Goal: Task Accomplishment & Management: Manage account settings

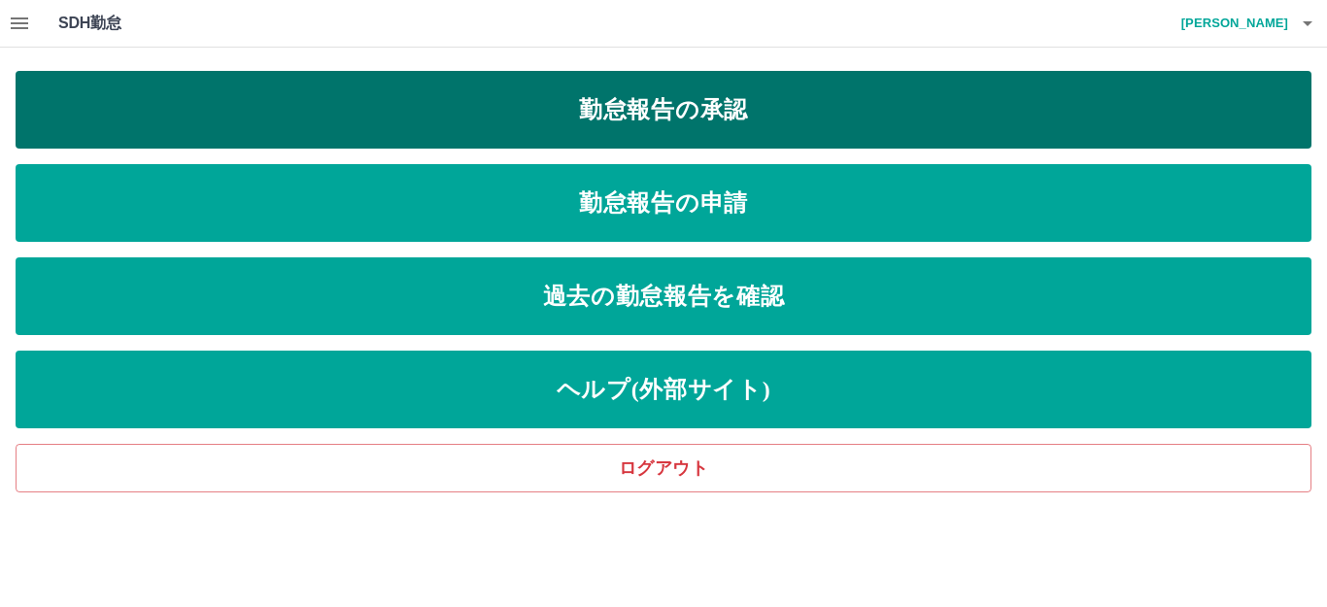
click at [754, 128] on link "勤怠報告の承認" at bounding box center [663, 110] width 1295 height 78
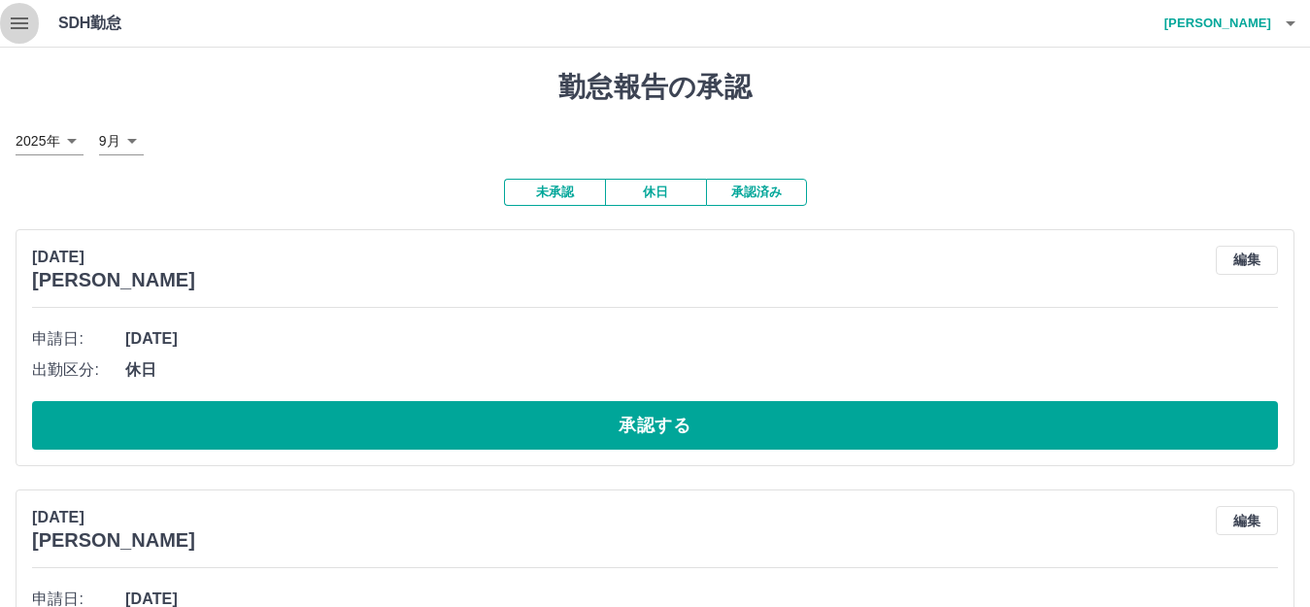
click at [21, 30] on icon "button" at bounding box center [19, 23] width 23 height 23
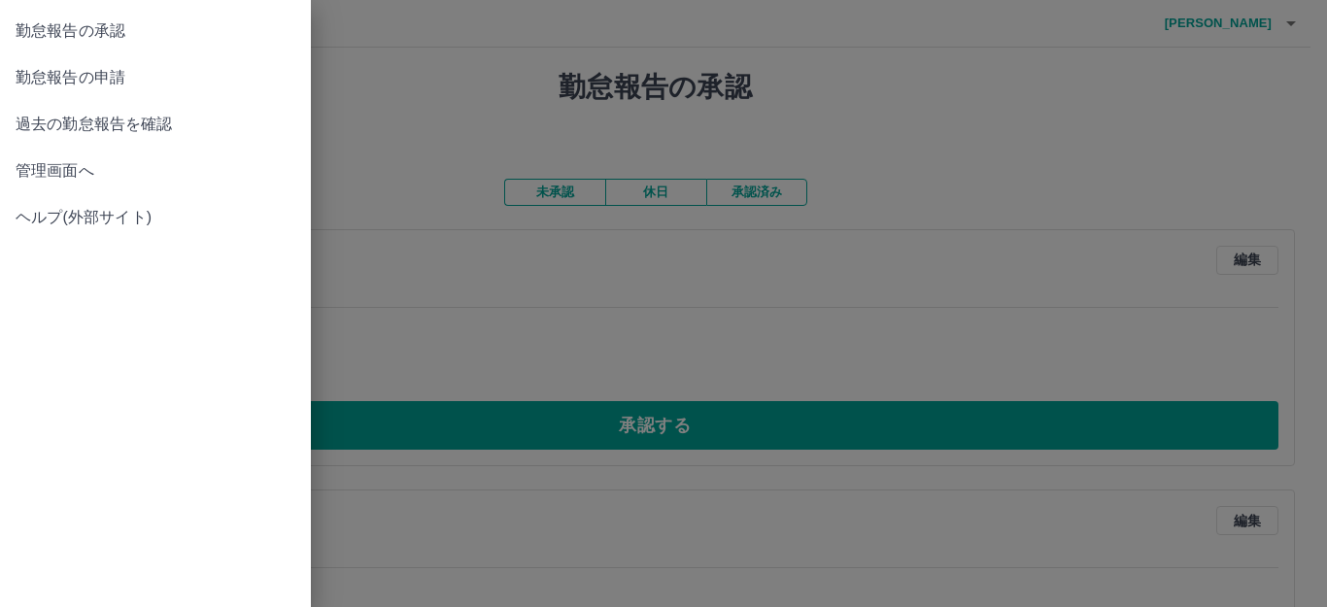
click at [40, 167] on span "管理画面へ" at bounding box center [156, 170] width 280 height 23
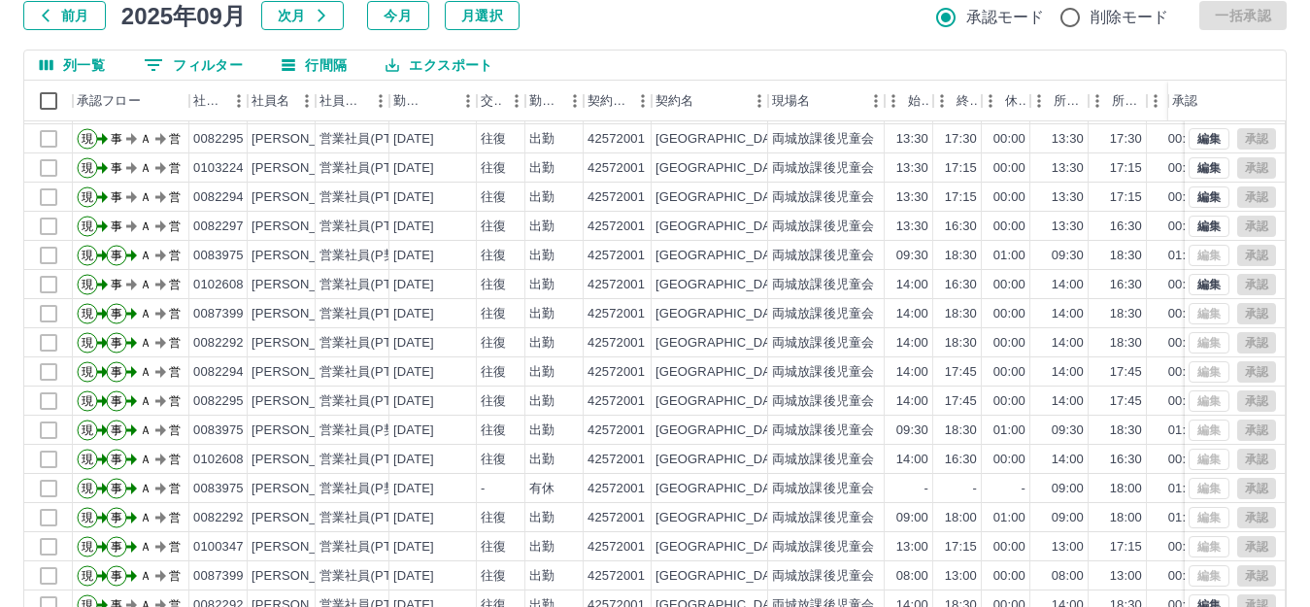
scroll to position [214, 0]
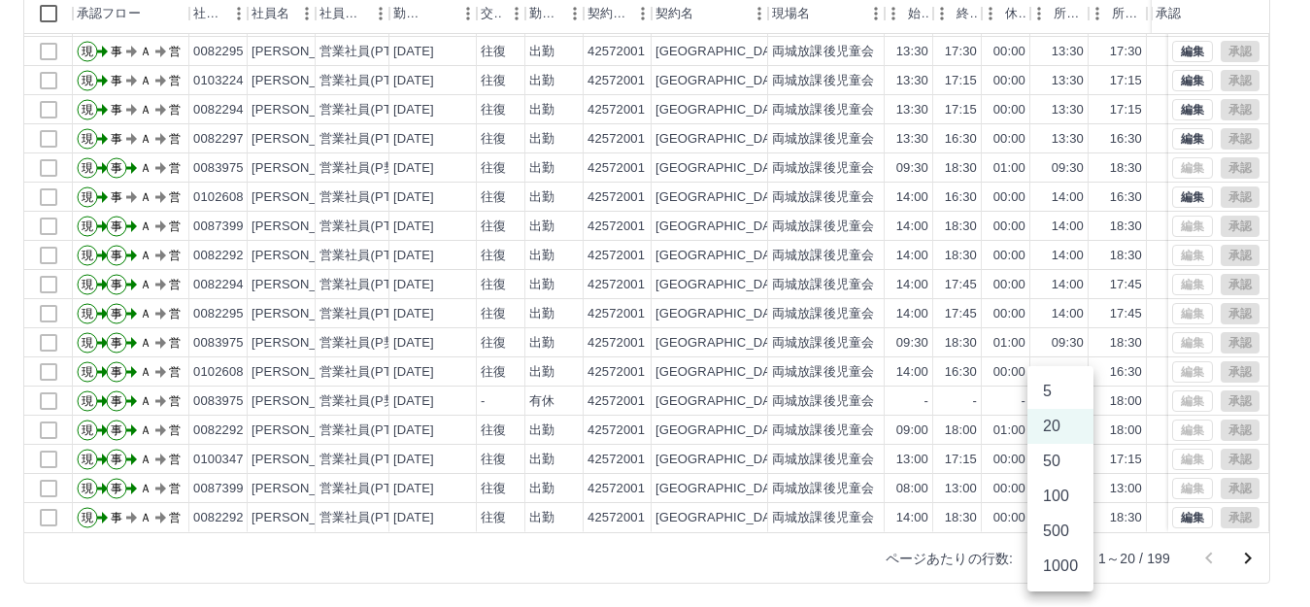
click at [1063, 561] on body "SDH勤怠 [PERSON_NAME] 勤務実績承認 前月 [DATE] 次月 今月 月選択 承認モード 削除モード 一括承認 列一覧 0 フィルター 行間隔…" at bounding box center [655, 196] width 1310 height 821
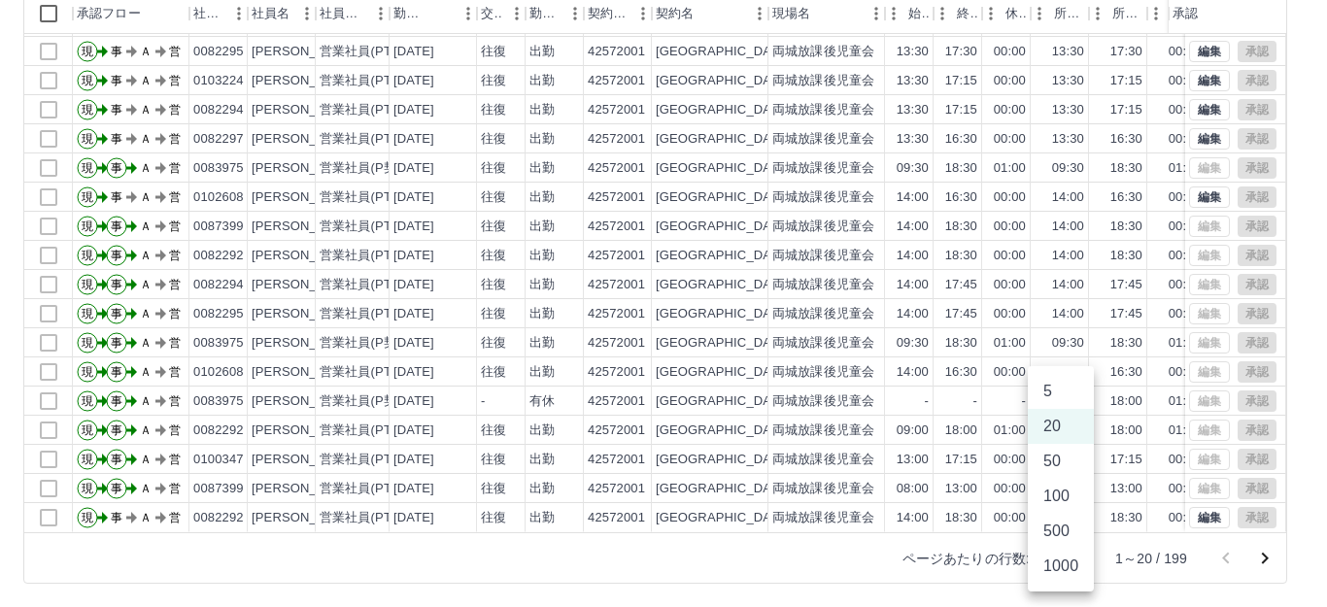
click at [1060, 570] on li "1000" at bounding box center [1060, 566] width 66 height 35
type input "****"
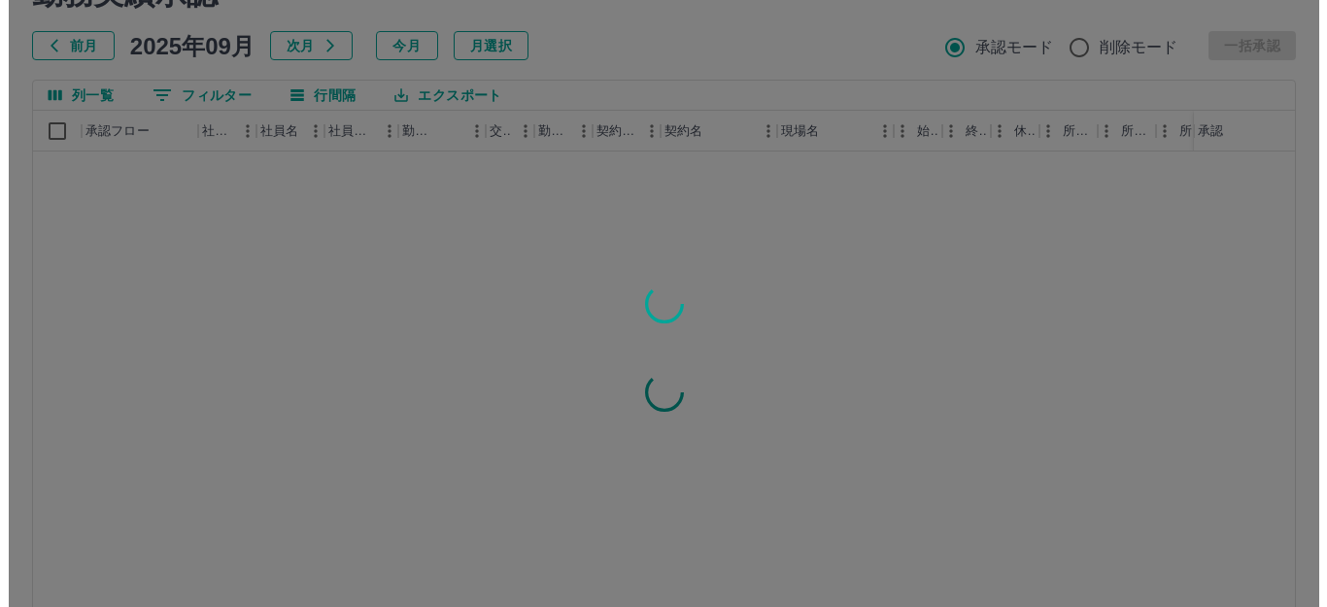
scroll to position [0, 0]
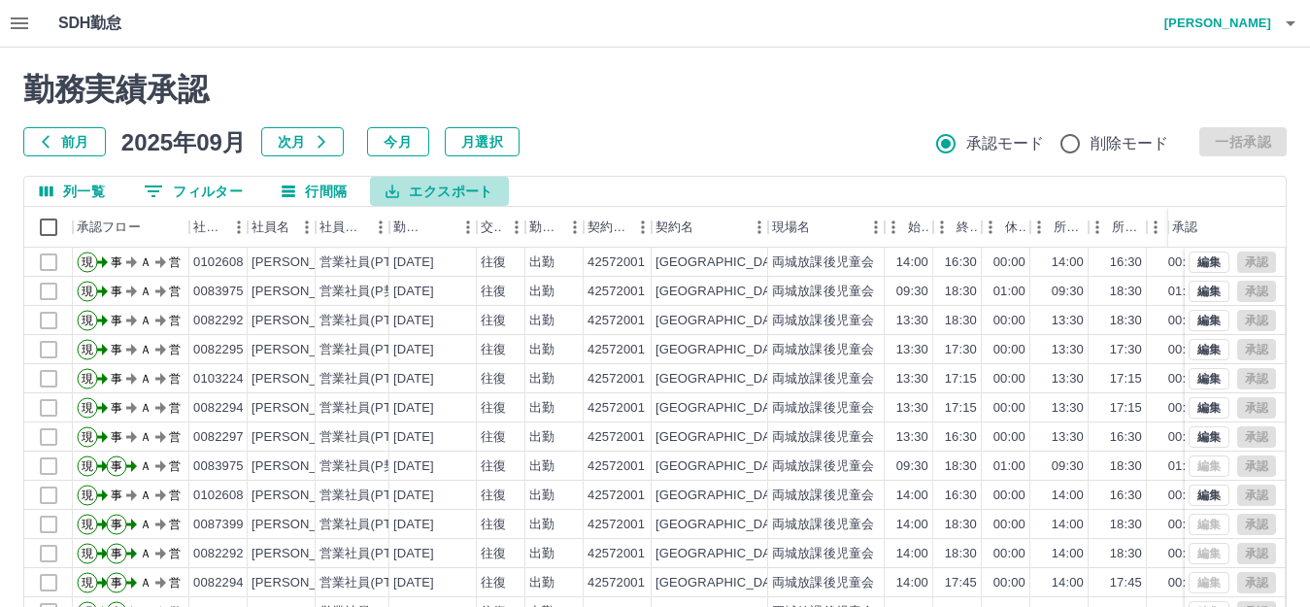
click at [445, 190] on button "エクスポート" at bounding box center [439, 191] width 138 height 29
click at [414, 234] on li "CSVダウンロード" at bounding box center [448, 231] width 157 height 35
click at [1290, 21] on icon "button" at bounding box center [1291, 23] width 10 height 5
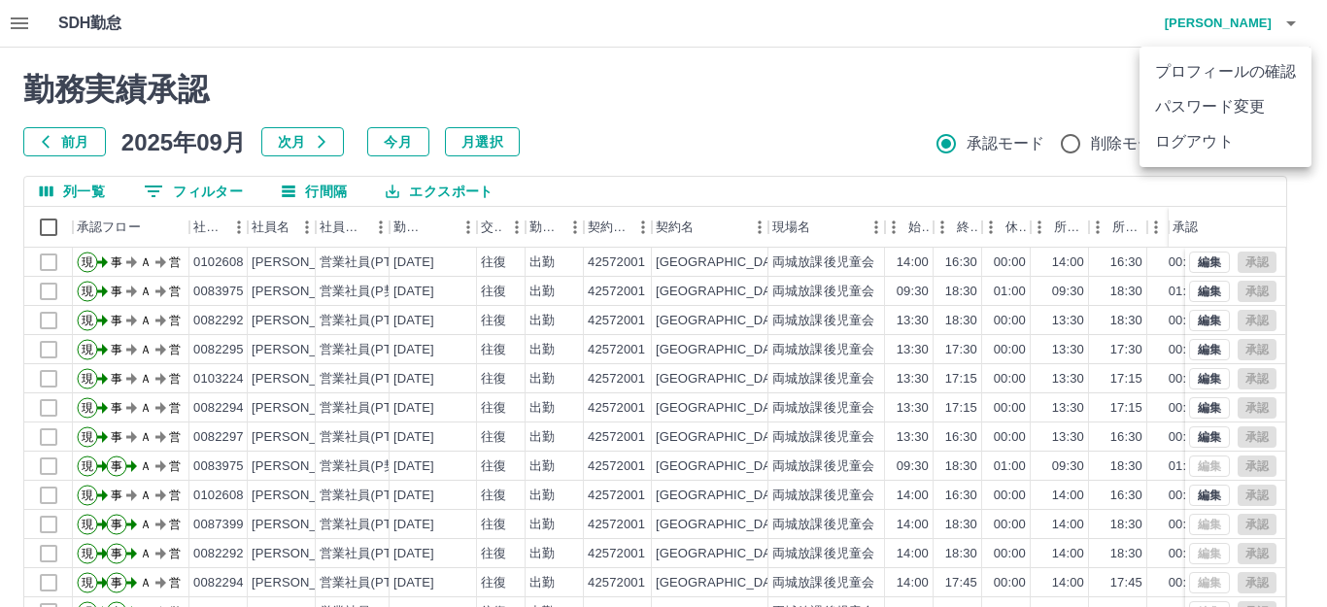
click at [1208, 135] on li "ログアウト" at bounding box center [1225, 141] width 172 height 35
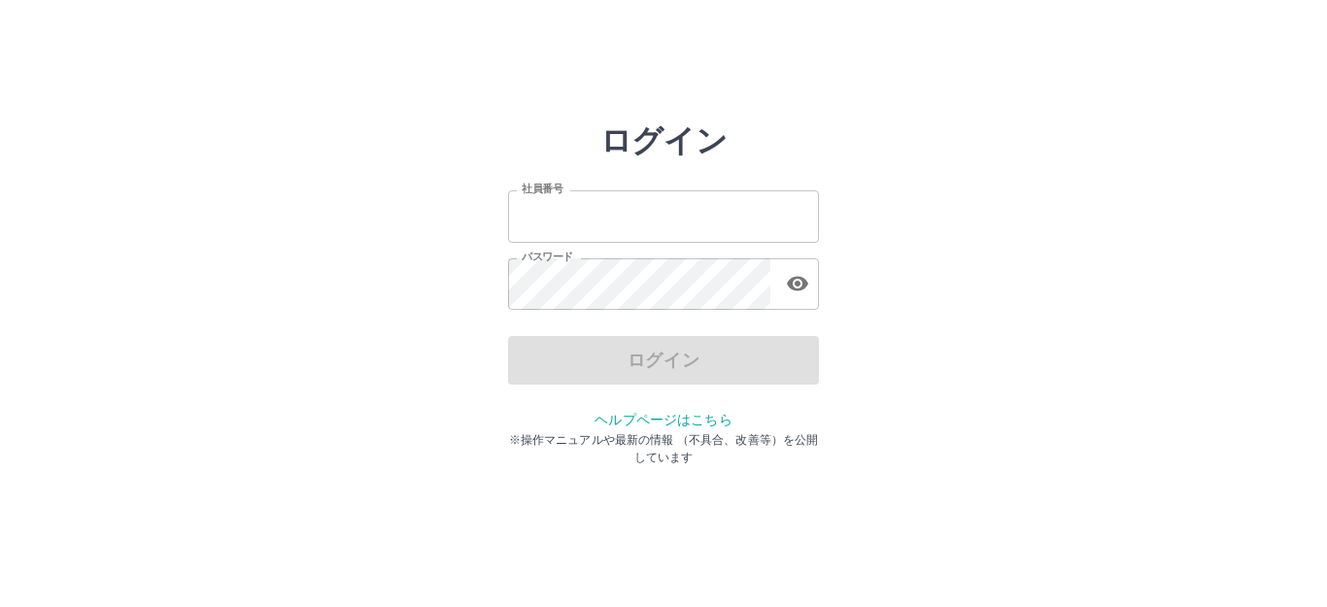
type input "*******"
click at [606, 358] on div "ログイン" at bounding box center [663, 360] width 311 height 49
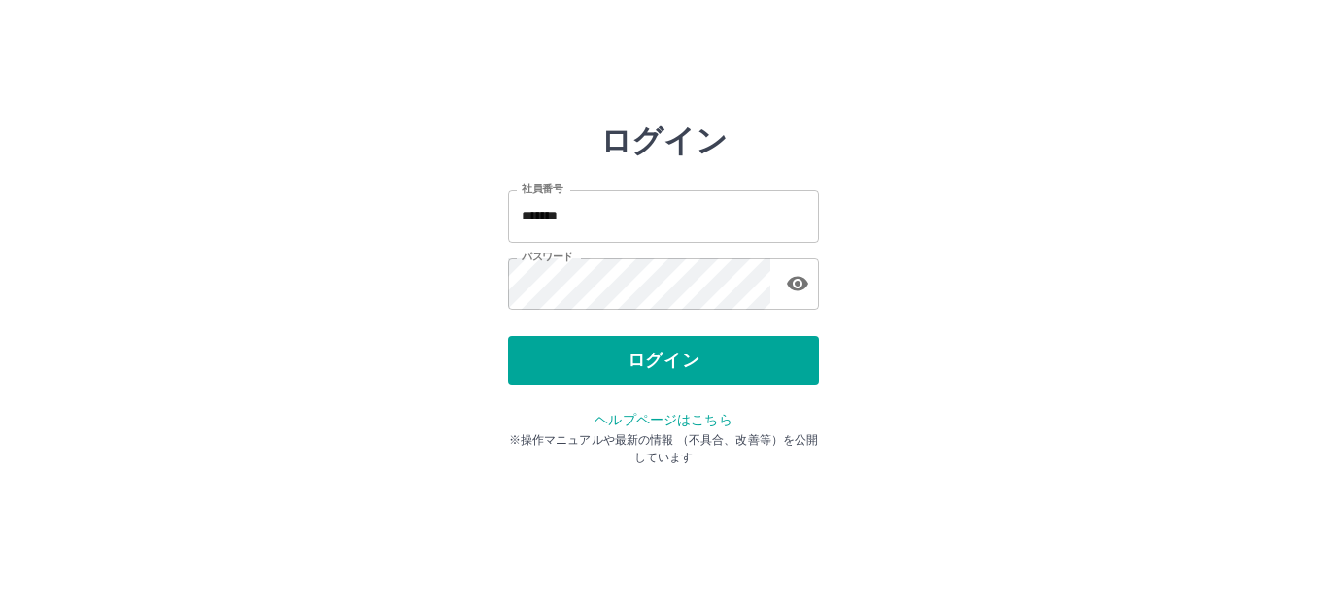
click at [606, 358] on button "ログイン" at bounding box center [663, 360] width 311 height 49
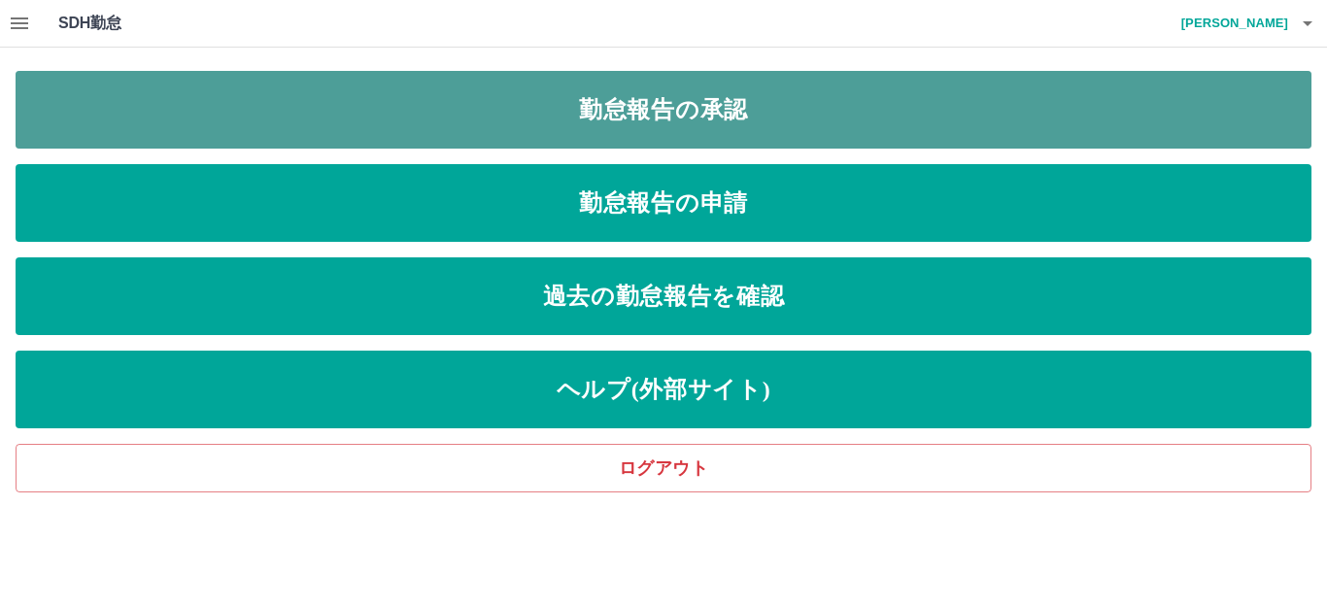
click at [556, 105] on link "勤怠報告の承認" at bounding box center [663, 110] width 1295 height 78
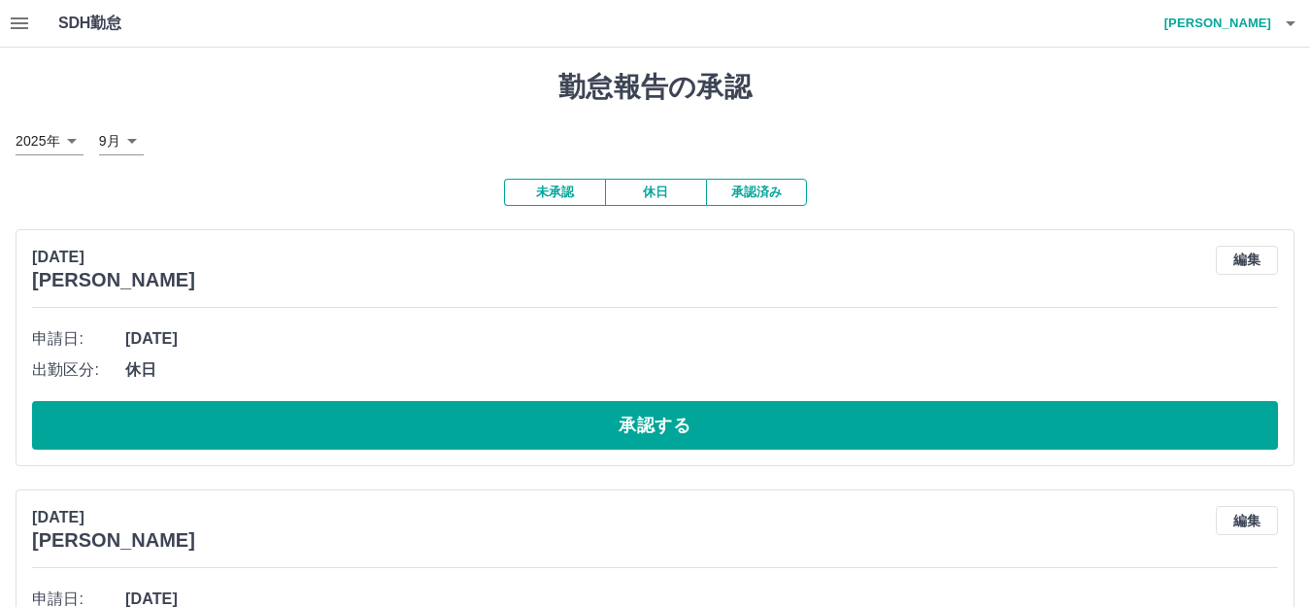
click at [753, 193] on button "承認済み" at bounding box center [756, 192] width 101 height 27
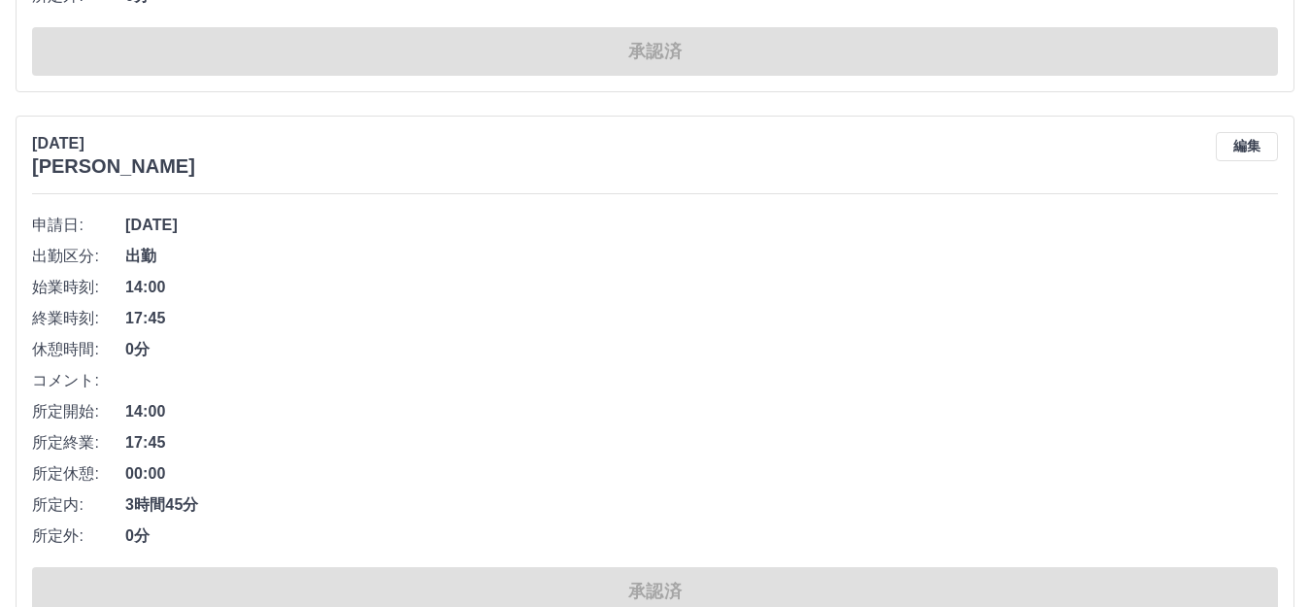
scroll to position [13109, 0]
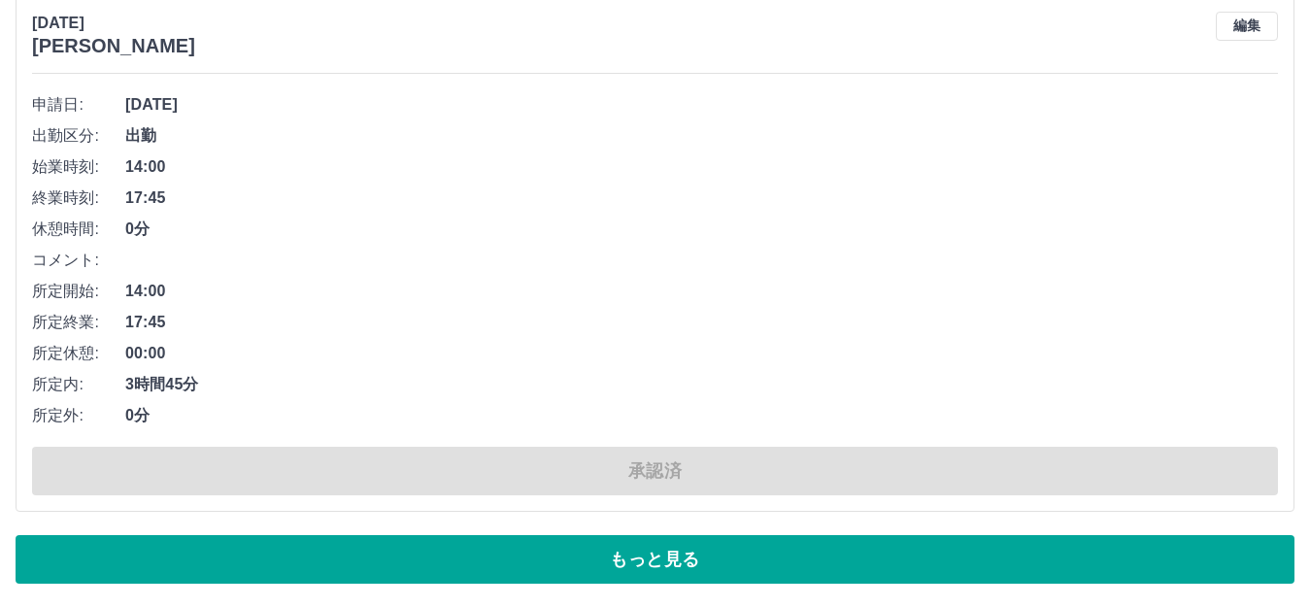
drag, startPoint x: 672, startPoint y: 566, endPoint x: 661, endPoint y: 565, distance: 10.7
click at [671, 566] on button "もっと見る" at bounding box center [655, 559] width 1279 height 49
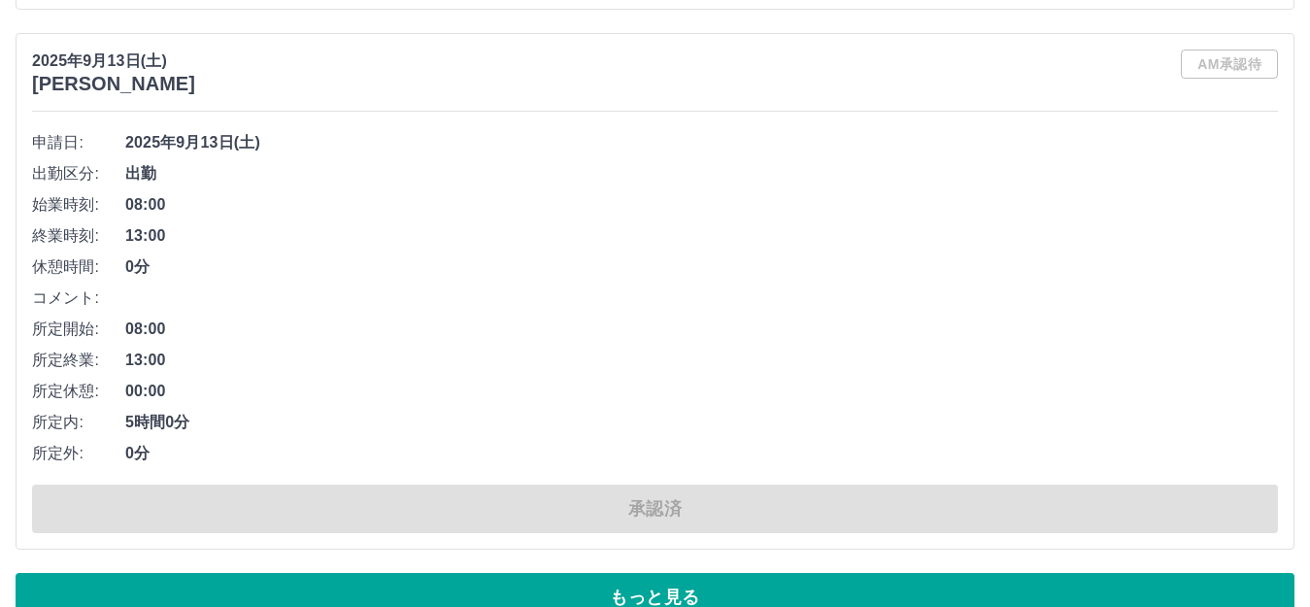
scroll to position [24658, 0]
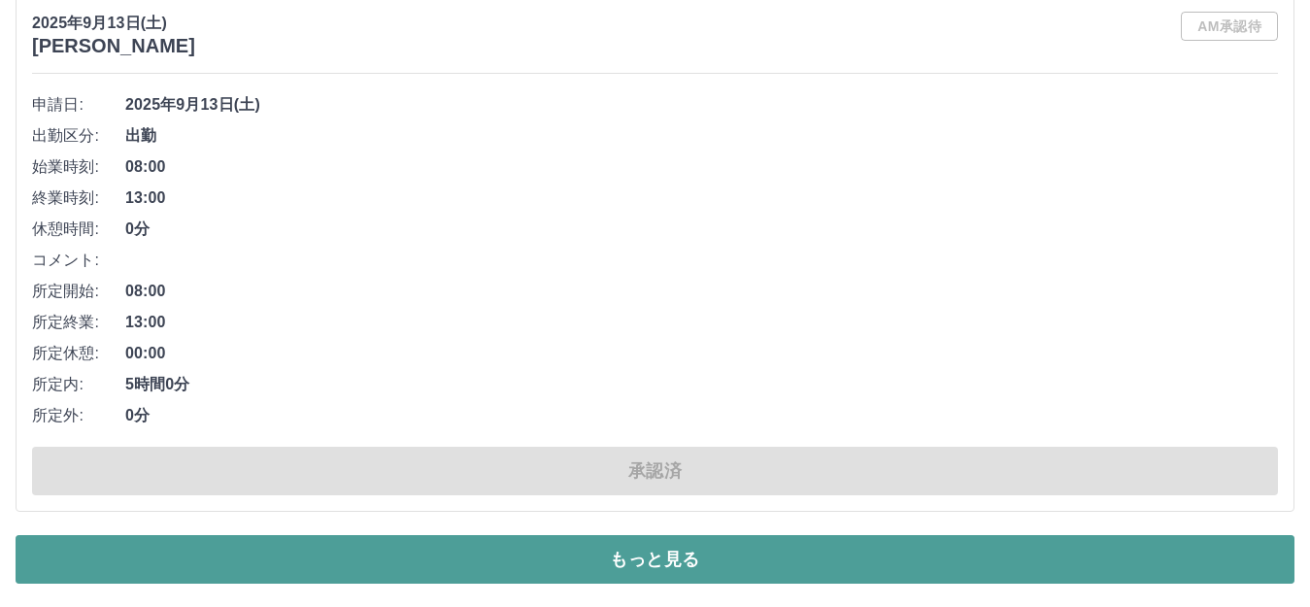
click at [640, 564] on button "もっと見る" at bounding box center [655, 559] width 1279 height 49
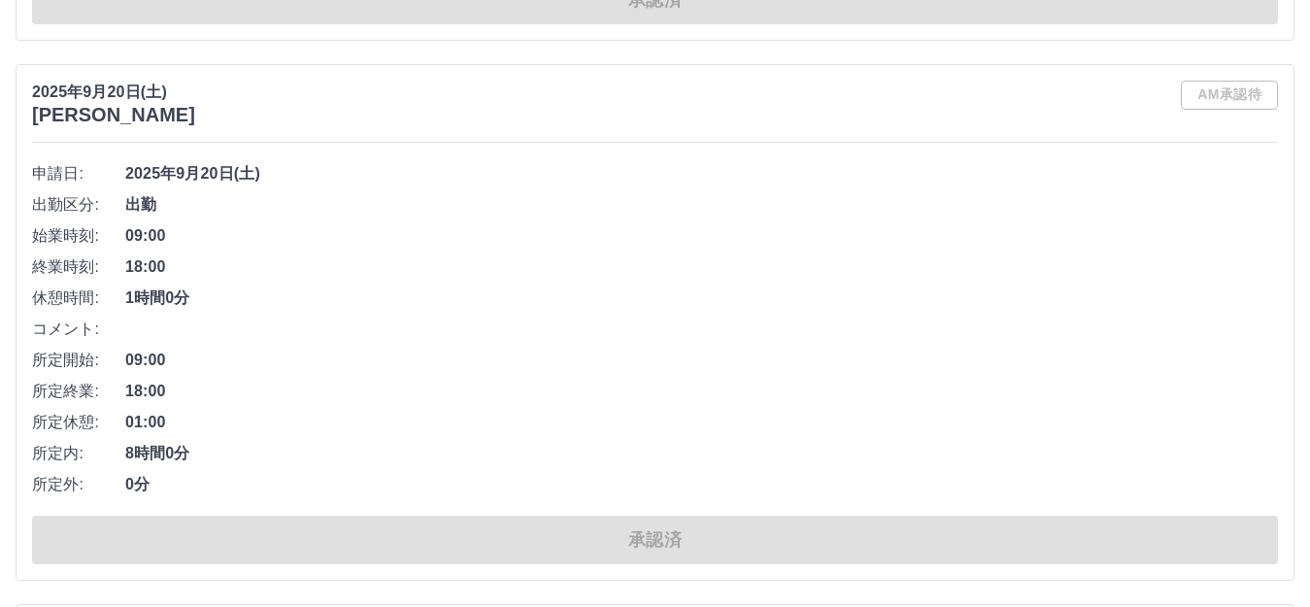
scroll to position [9800, 0]
